Goal: Information Seeking & Learning: Find specific fact

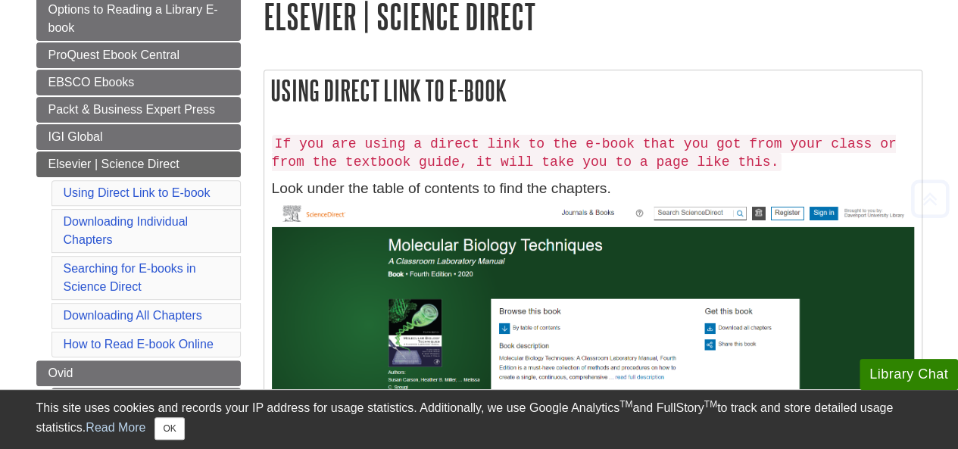
scroll to position [227, 0]
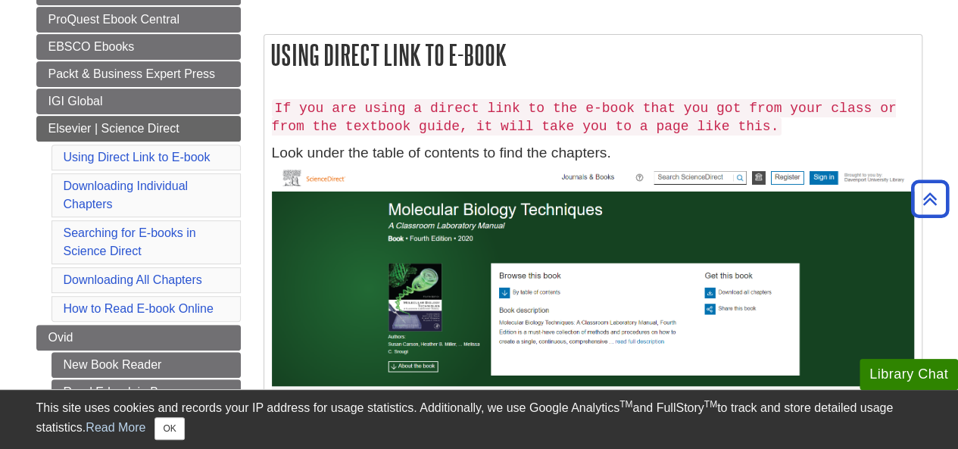
click at [456, 99] on code "If you are using a direct link to the e-book that you got from your class or fr…" at bounding box center [584, 117] width 625 height 36
drag, startPoint x: 450, startPoint y: 114, endPoint x: 457, endPoint y: 87, distance: 28.3
click at [450, 115] on code "If you are using a direct link to the e-book that you got from your class or fr…" at bounding box center [584, 117] width 625 height 36
click at [457, 87] on div "If you are using a direct link to the e-book that you got from your class or fr…" at bounding box center [592, 353] width 657 height 540
click at [460, 76] on div "Using Direct Link to E-book If you are using a direct link to the e-book that y…" at bounding box center [593, 329] width 659 height 591
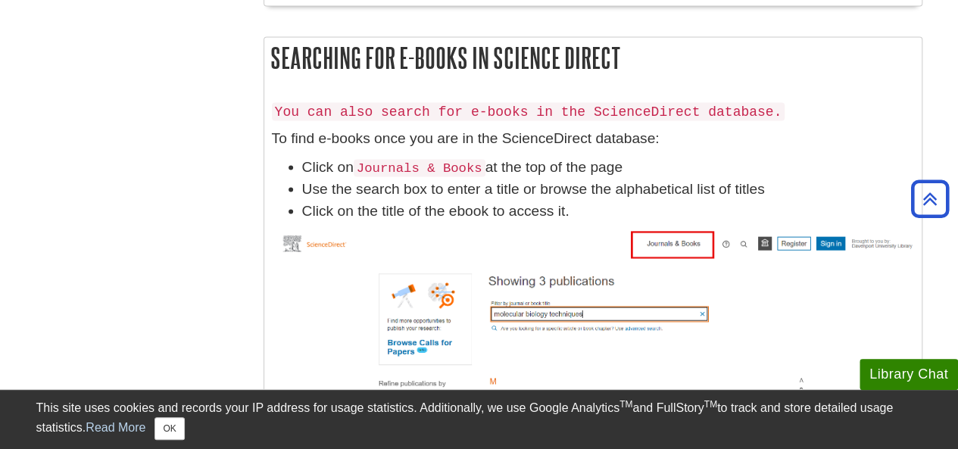
scroll to position [1515, 0]
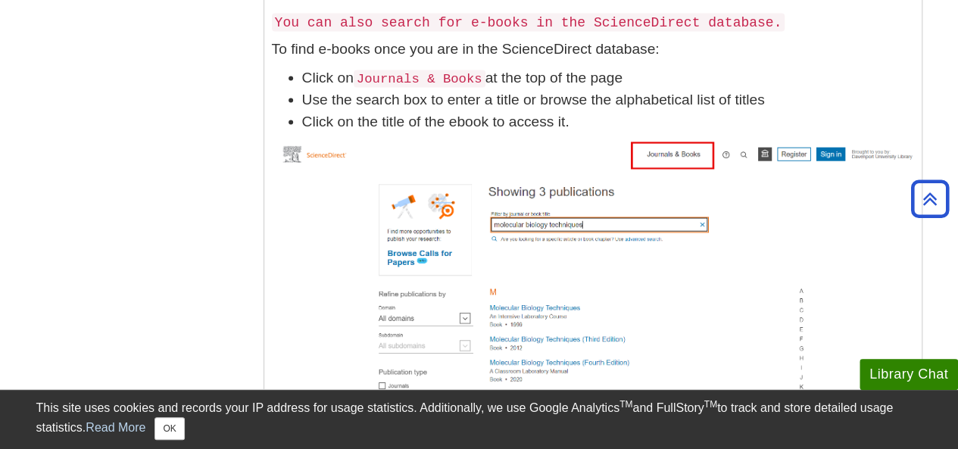
click at [595, 217] on img at bounding box center [593, 270] width 642 height 258
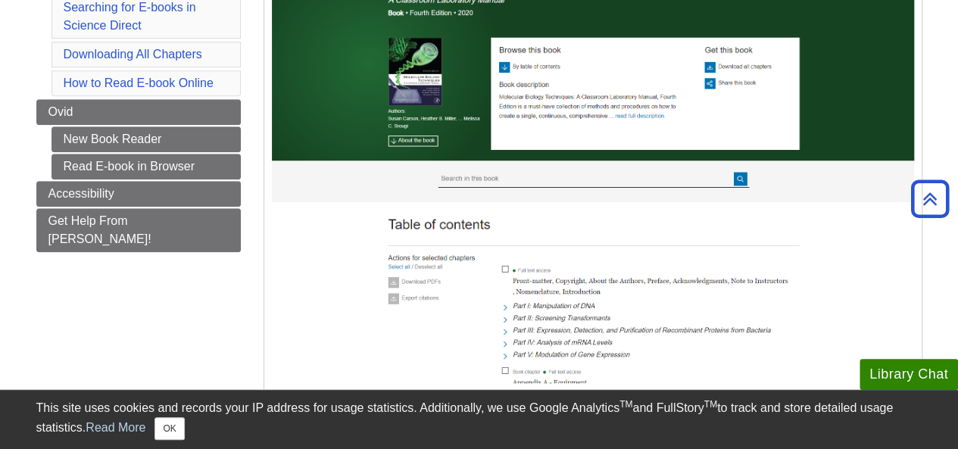
scroll to position [0, 0]
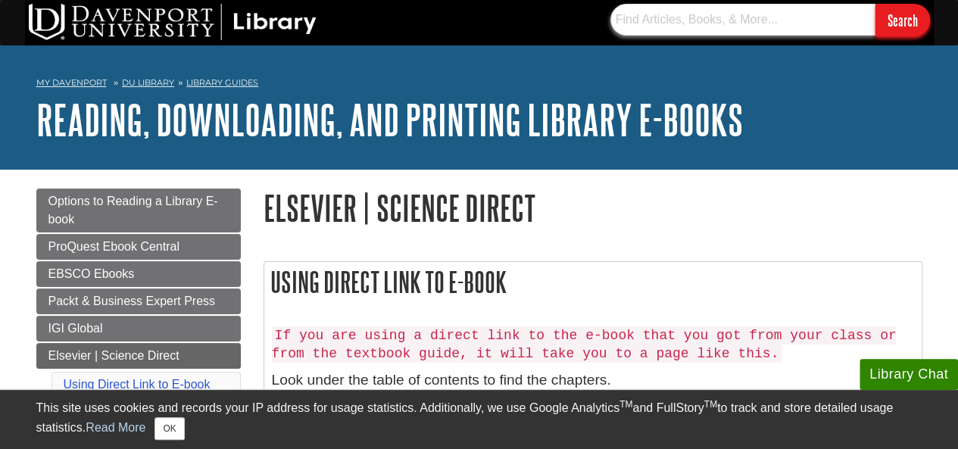
click at [652, 23] on input "text" at bounding box center [742, 20] width 265 height 32
paste input "[URL][DOMAIN_NAME]"
type input "[URL][DOMAIN_NAME]"
click at [897, 19] on input "Search" at bounding box center [903, 20] width 55 height 33
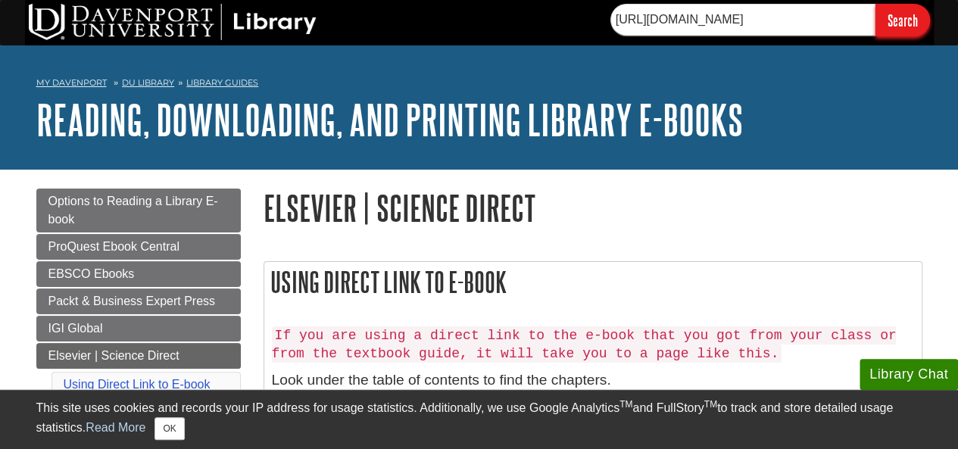
scroll to position [0, 0]
